Goal: Task Accomplishment & Management: Manage account settings

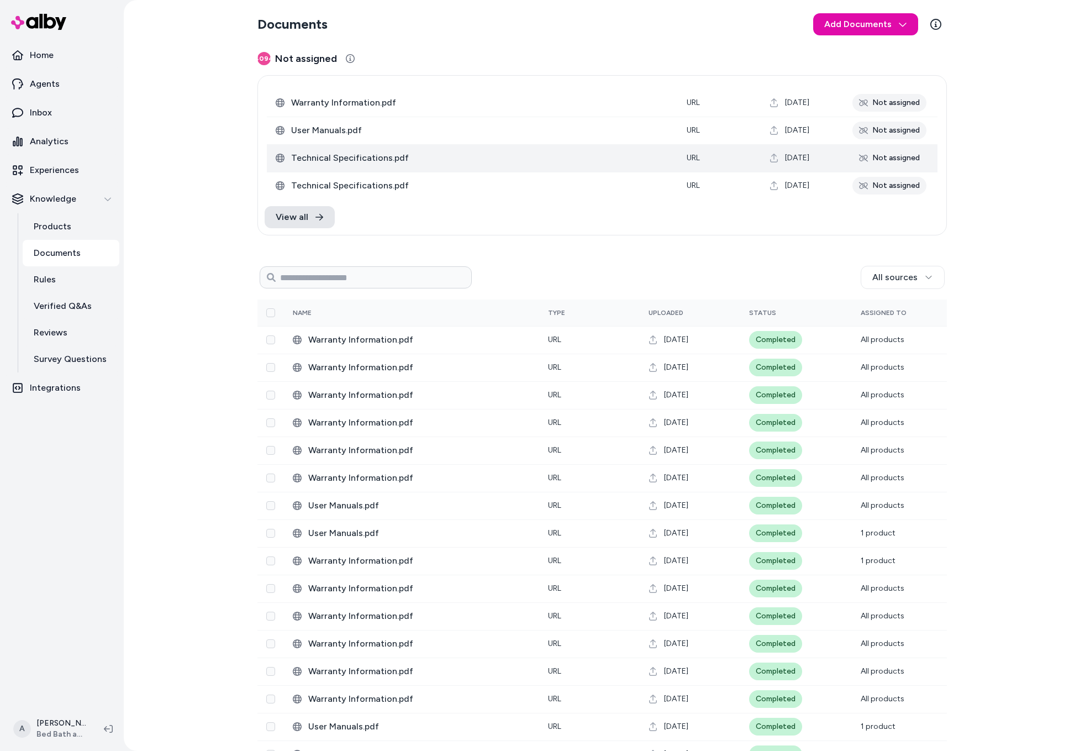
click at [371, 160] on span "Technical Specifications.pdf" at bounding box center [480, 157] width 378 height 13
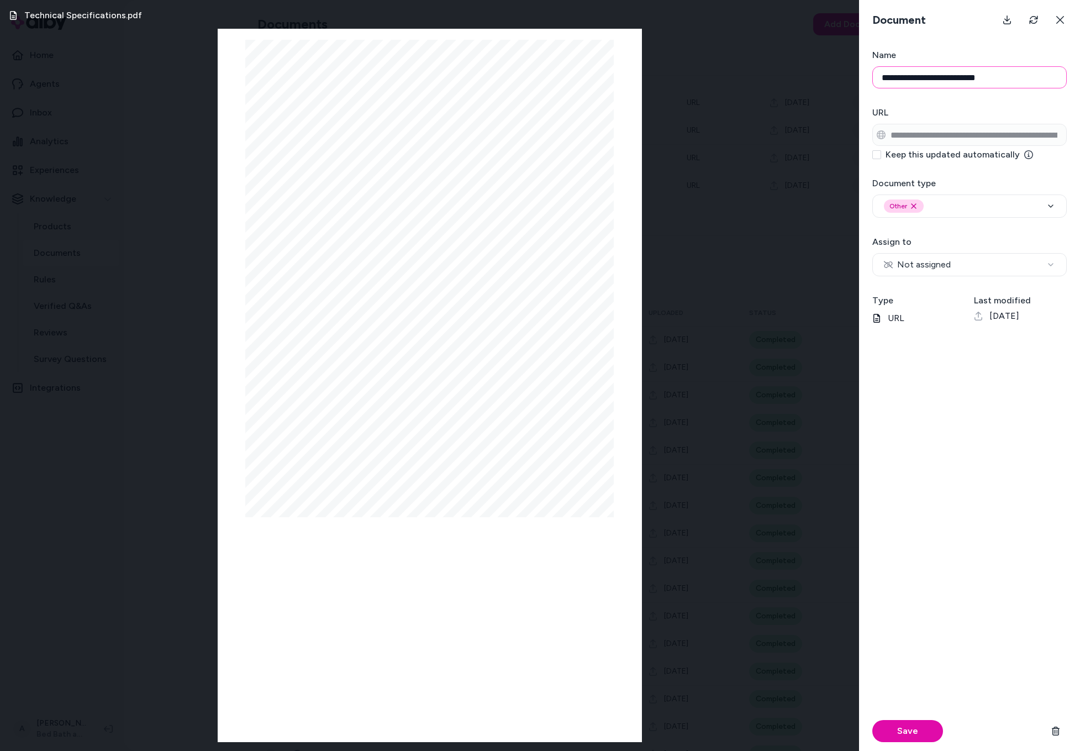
click at [669, 78] on input "**********" at bounding box center [970, 77] width 195 height 22
click at [669, 203] on div "Other Remove other option" at bounding box center [969, 205] width 171 height 13
click at [669, 421] on div "Technical Specifications.pdf Page 1/1 1 /2" x 3"HT. Ø-NIPPLE 45.00" 8.00" 21.50…" at bounding box center [429, 375] width 859 height 751
click at [669, 126] on div "Technical Specifications.pdf Page 1/1 1 /2" x 3"HT. Ø-NIPPLE 45.00" 8.00" 21.50…" at bounding box center [429, 375] width 859 height 751
click at [669, 136] on div "Technical Specifications.pdf Page 1/1 1 /2" x 3"HT. Ø-NIPPLE 45.00" 8.00" 21.50…" at bounding box center [429, 375] width 859 height 751
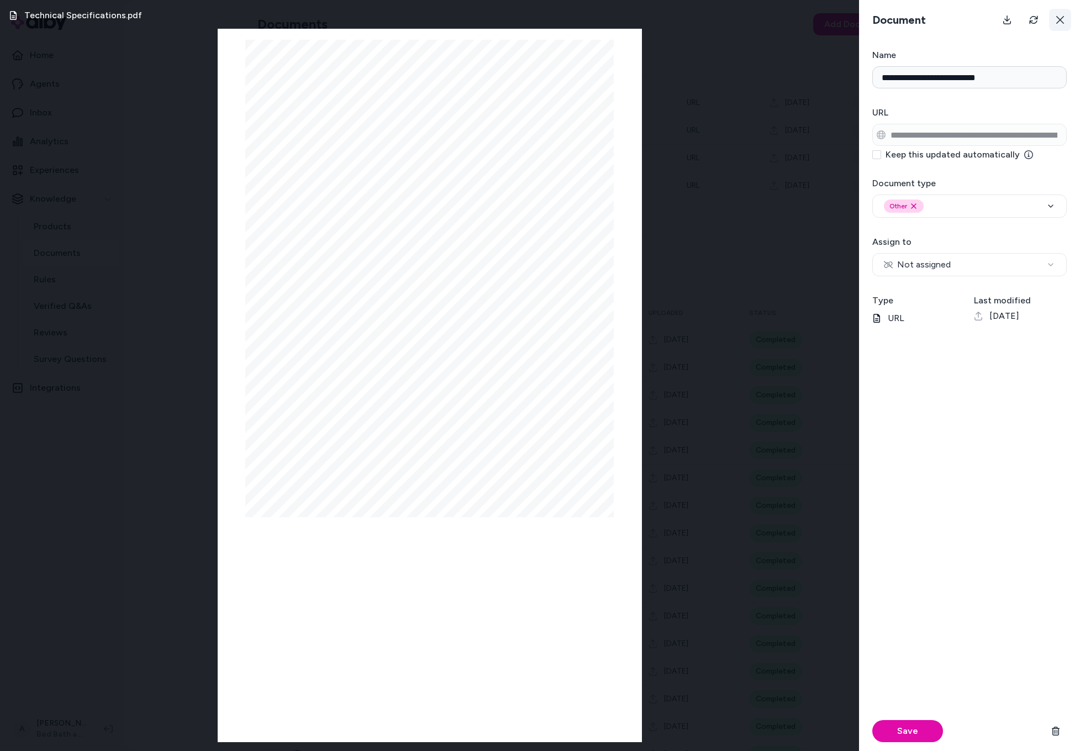
click at [669, 21] on icon at bounding box center [1060, 19] width 9 height 9
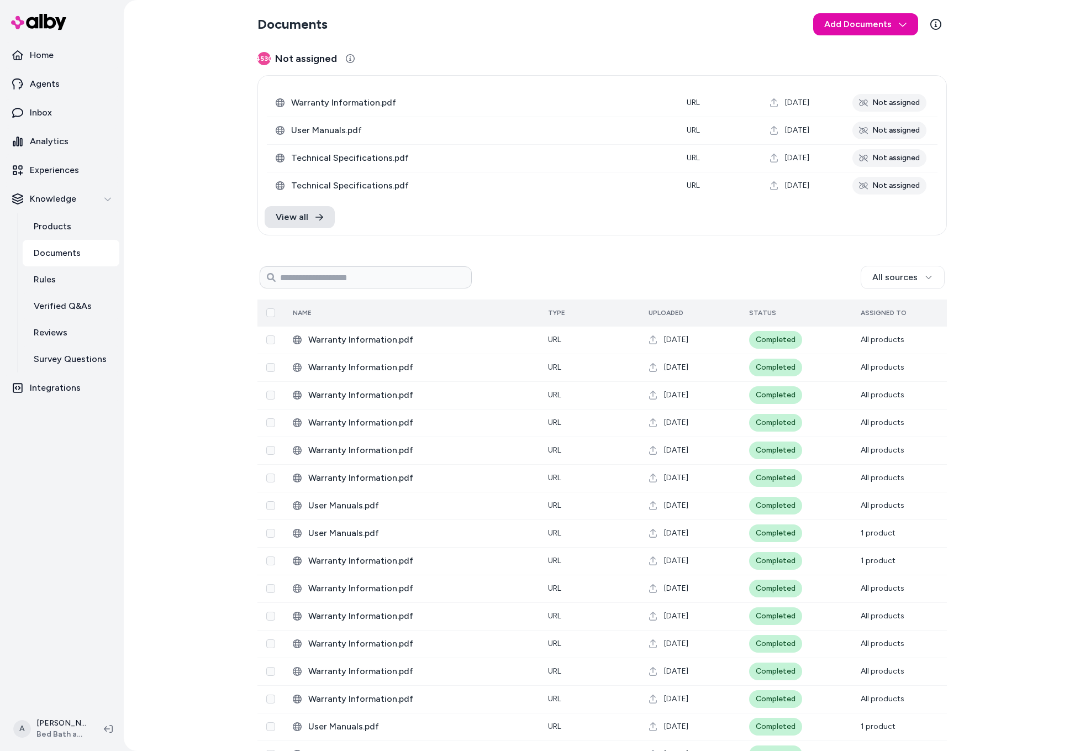
click at [656, 311] on span "Uploaded" at bounding box center [666, 313] width 35 height 8
